Goal: Navigation & Orientation: Find specific page/section

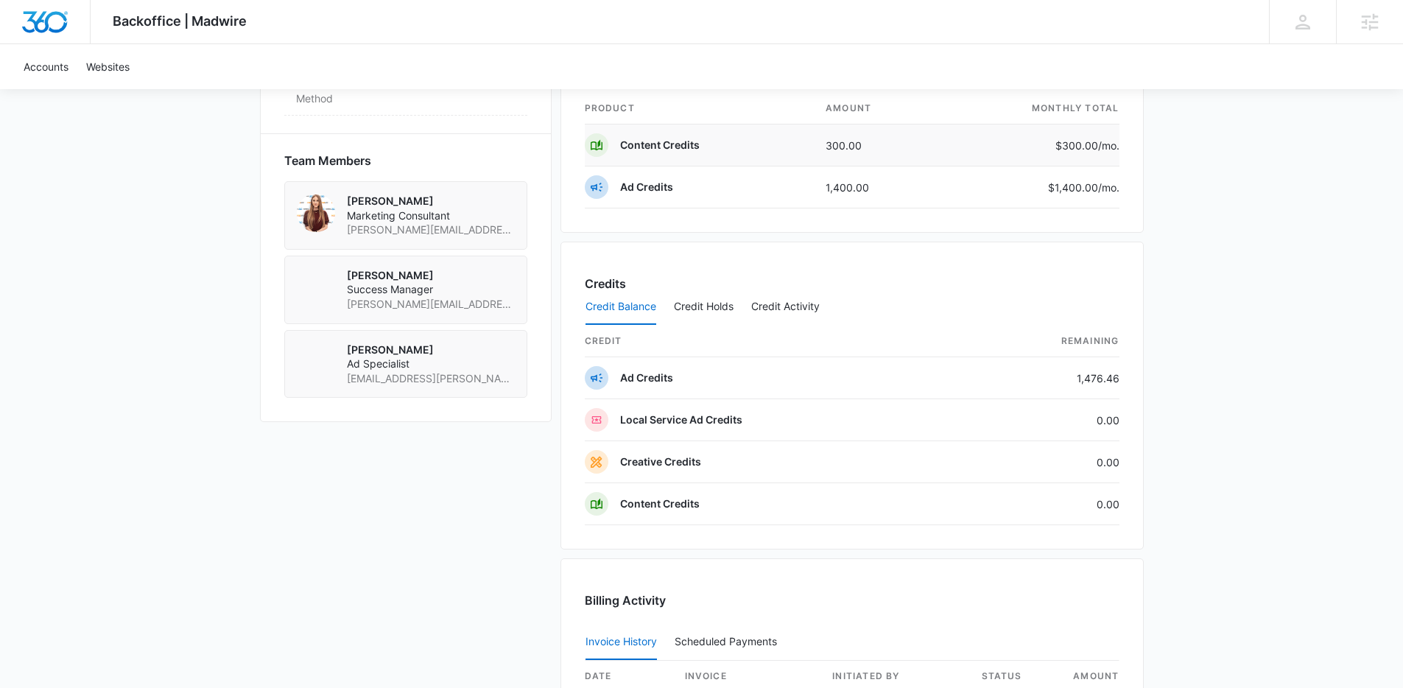
scroll to position [1006, 0]
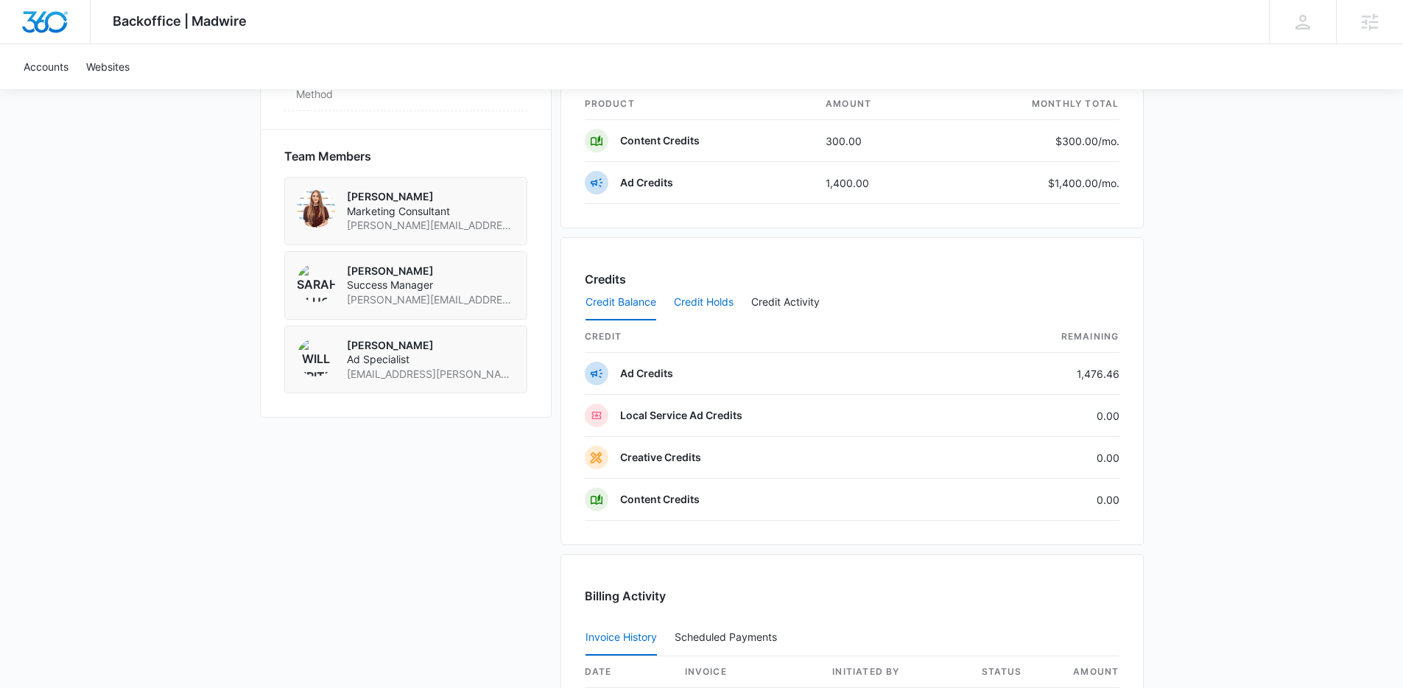
click at [713, 305] on button "Credit Holds" at bounding box center [704, 302] width 60 height 35
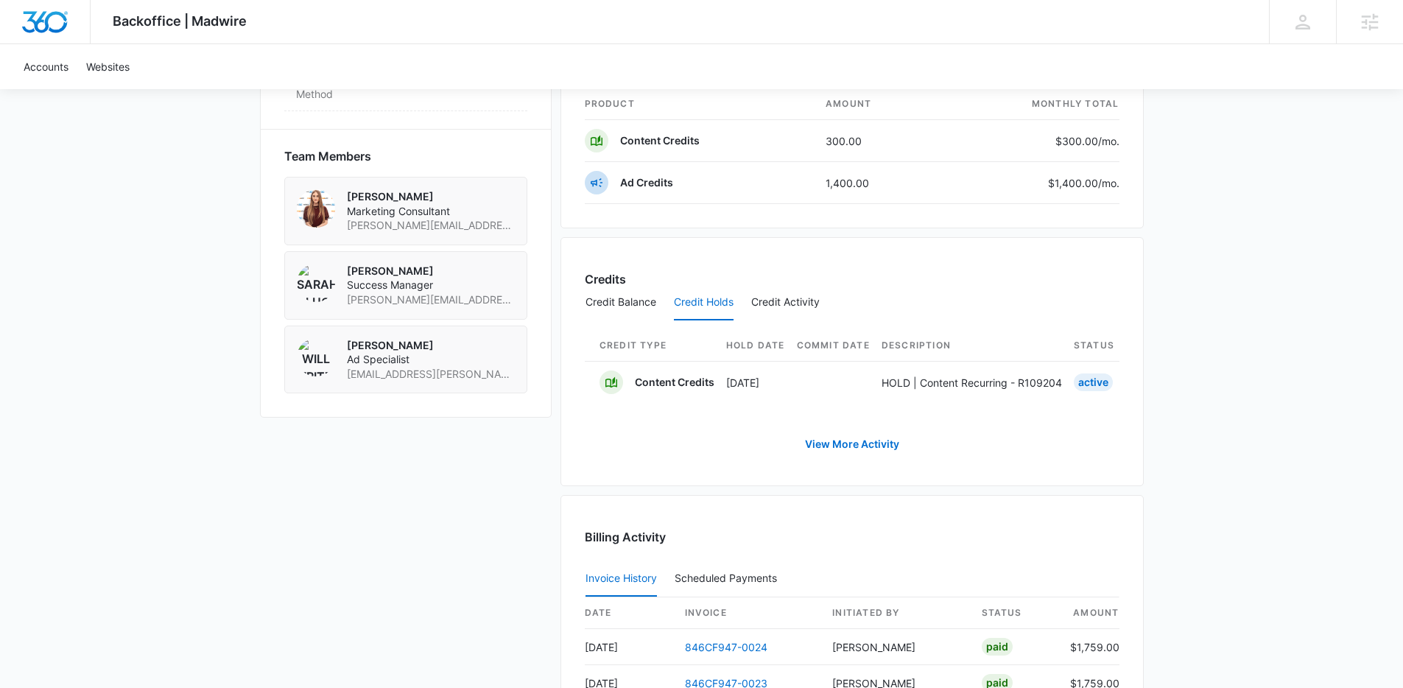
scroll to position [0, 591]
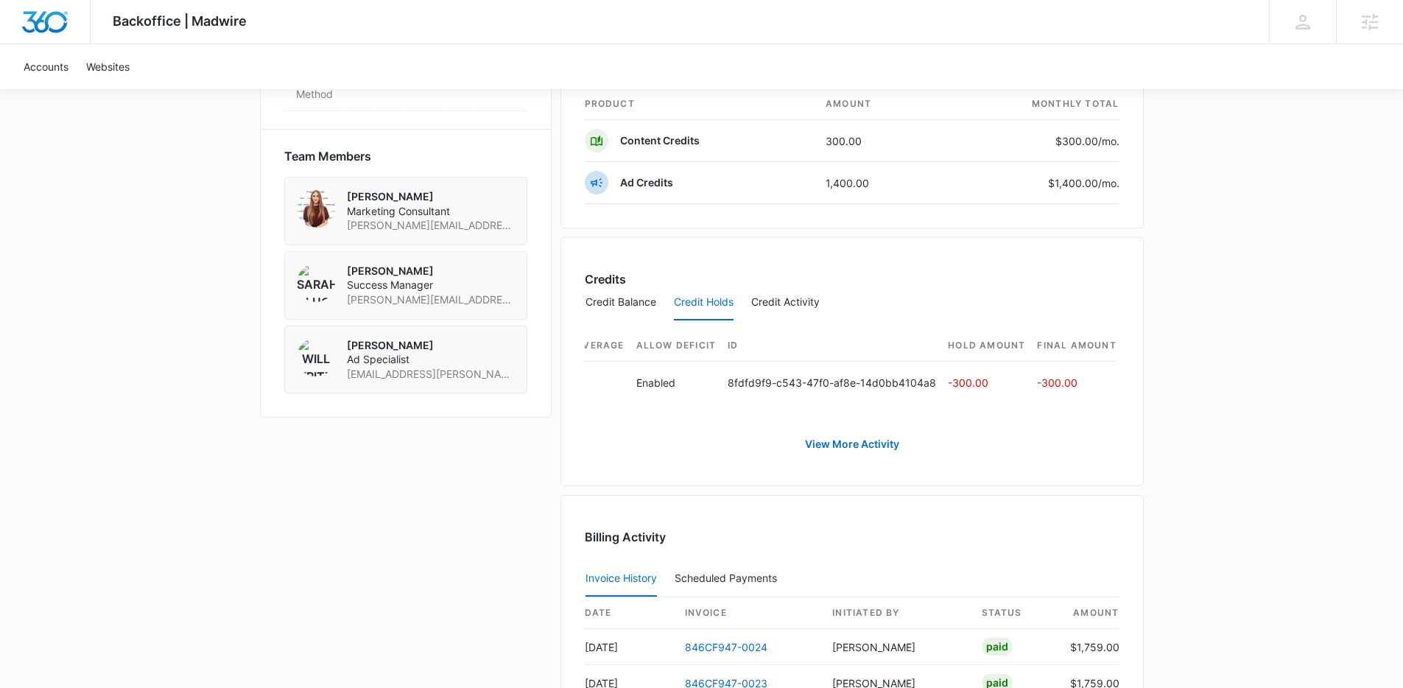
click at [1331, 220] on div "Backoffice | Madwire Apps Settings JD Jen Dionne jennifer.dionne@madwire.com My…" at bounding box center [701, 69] width 1403 height 2150
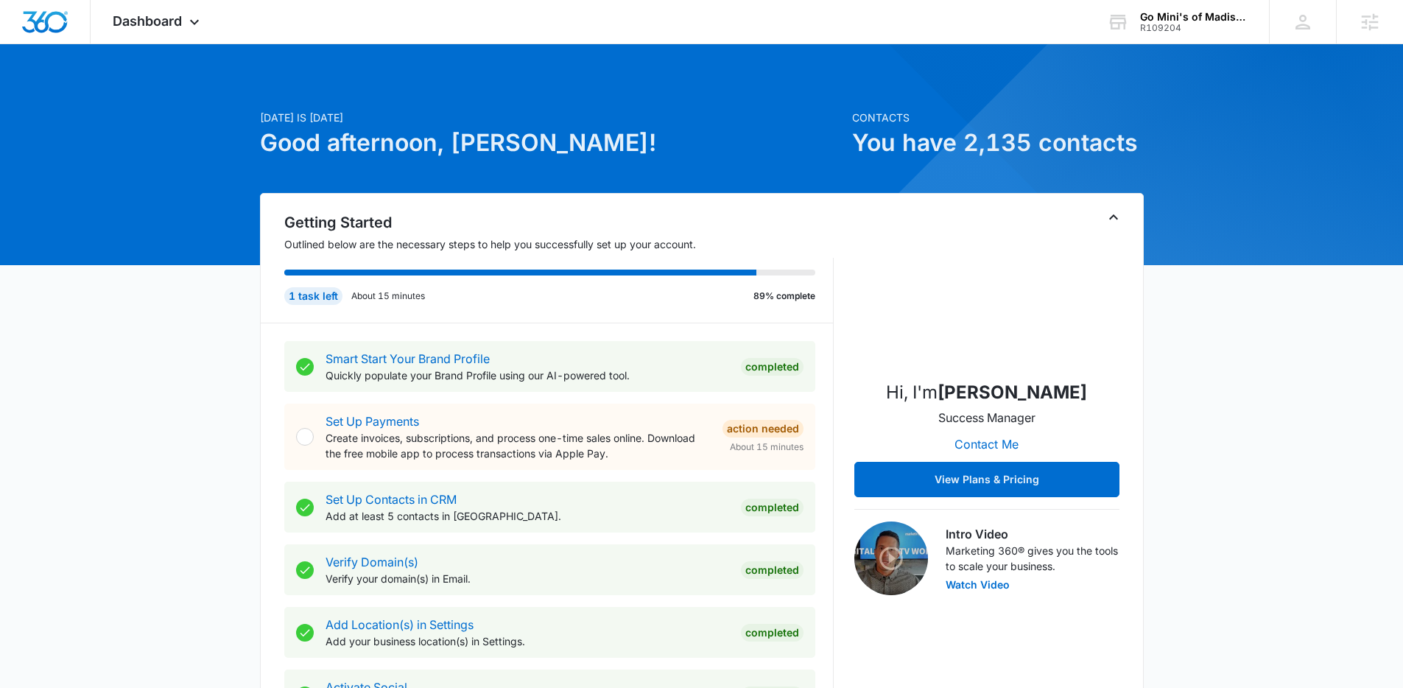
scroll to position [481, 0]
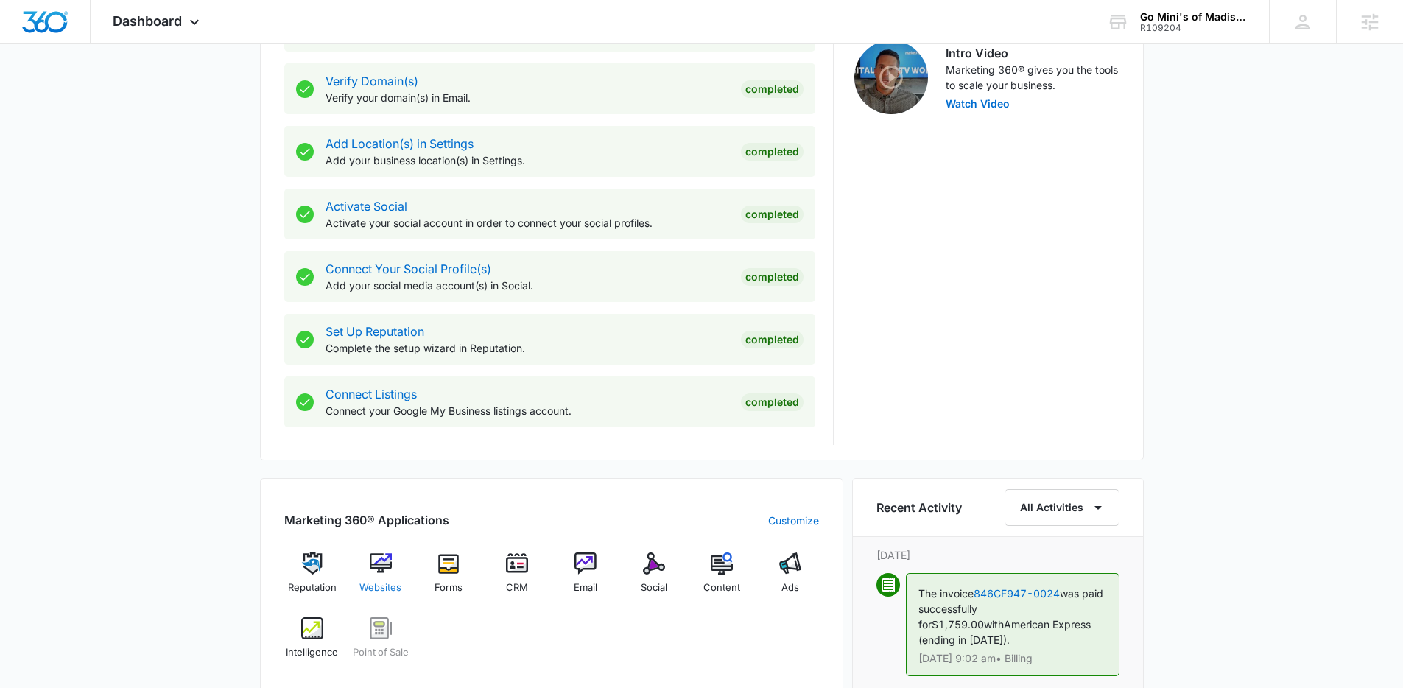
drag, startPoint x: 732, startPoint y: 637, endPoint x: 397, endPoint y: 557, distance: 344.0
click at [692, 628] on div "Reputation Websites Forms CRM Email Social Content Ads Intelligence Point of Sa…" at bounding box center [551, 611] width 535 height 117
click at [378, 571] on img at bounding box center [381, 564] width 22 height 22
